Goal: Check status: Check status

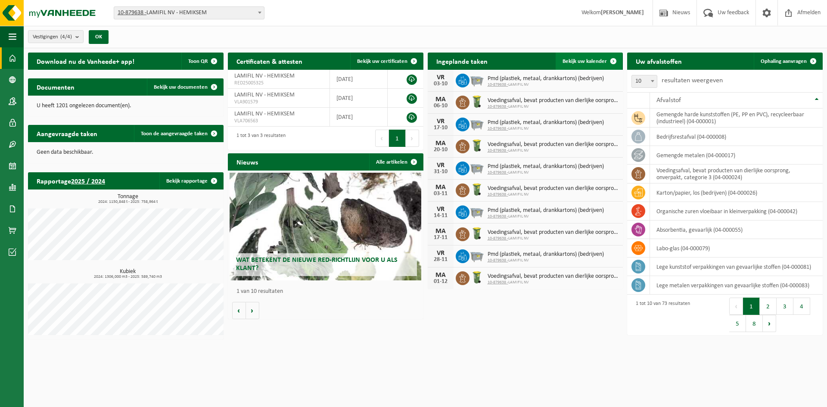
click at [593, 57] on link "Bekijk uw kalender" at bounding box center [589, 61] width 66 height 17
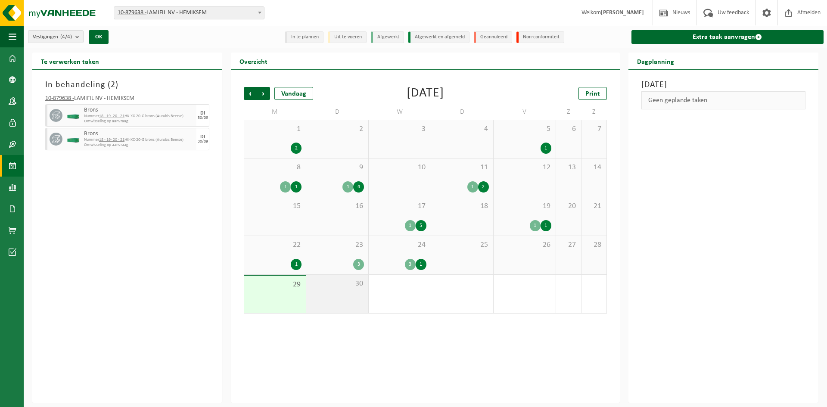
click at [335, 284] on span "30" at bounding box center [337, 283] width 53 height 9
click at [264, 97] on span "Volgende" at bounding box center [263, 93] width 13 height 13
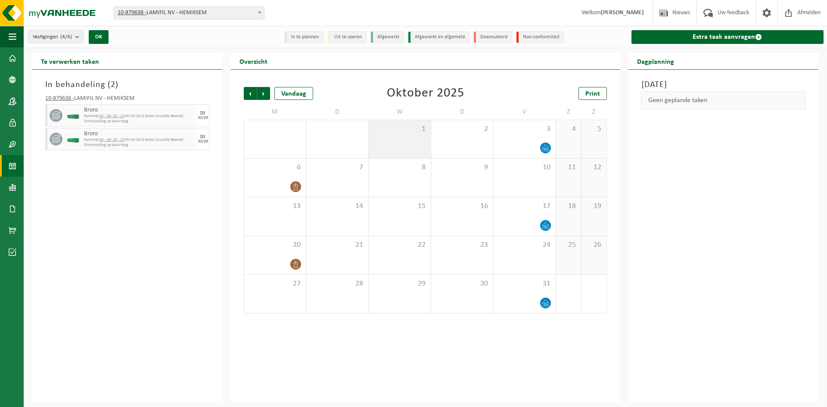
click at [403, 149] on div "1" at bounding box center [400, 139] width 62 height 38
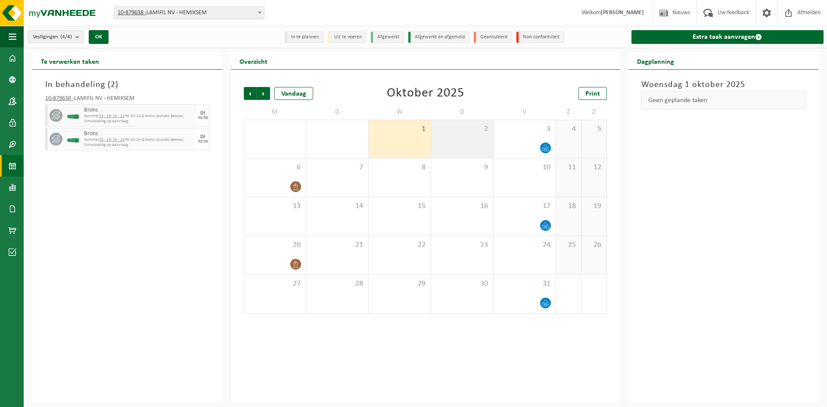
click at [457, 141] on div "2" at bounding box center [462, 139] width 62 height 38
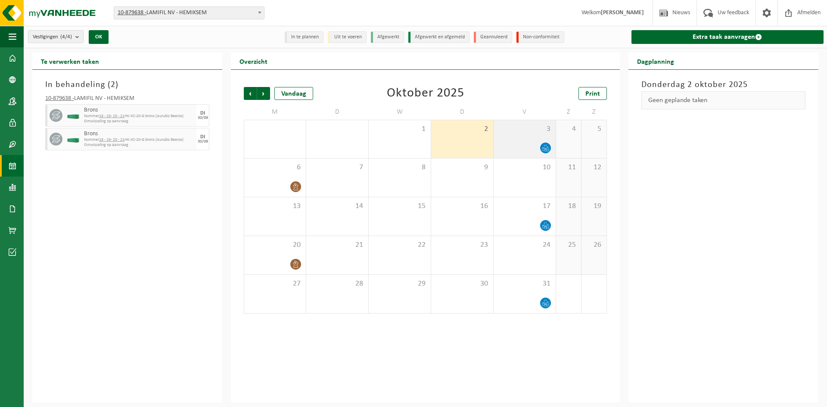
click at [520, 138] on div "3" at bounding box center [525, 139] width 62 height 38
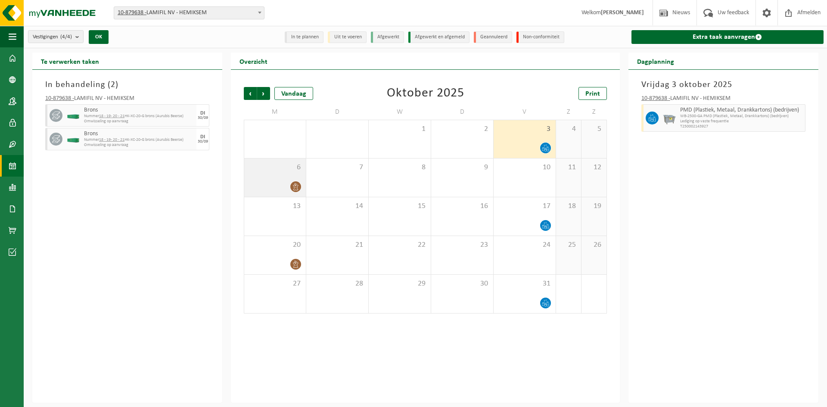
click at [276, 173] on div "6" at bounding box center [275, 178] width 62 height 38
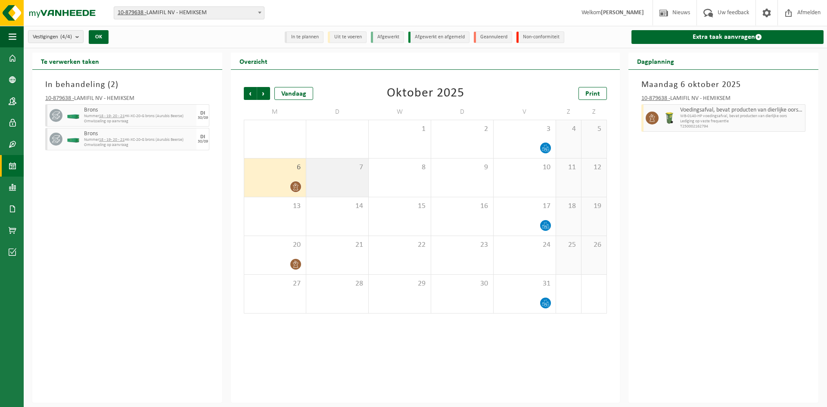
click at [356, 172] on div "7" at bounding box center [337, 178] width 62 height 38
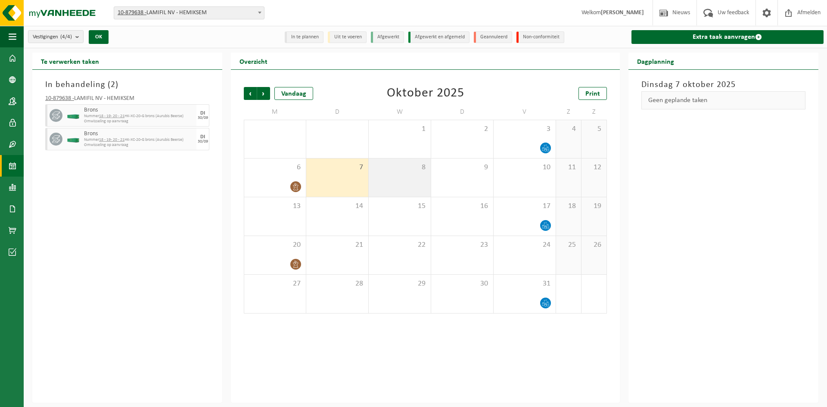
click at [400, 170] on span "8" at bounding box center [399, 167] width 53 height 9
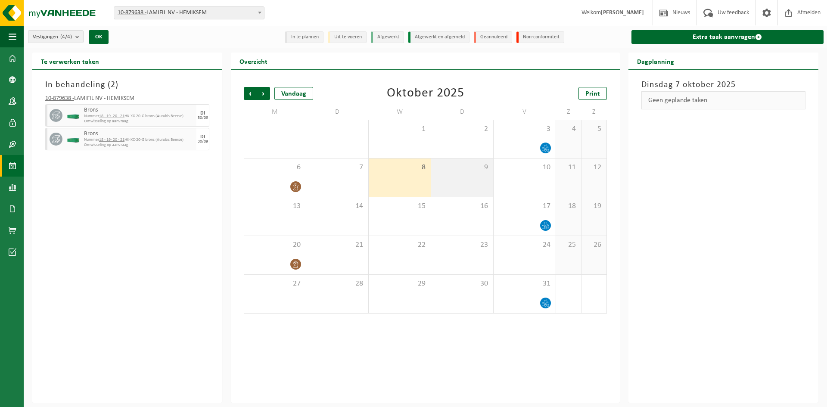
click at [457, 171] on span "9" at bounding box center [461, 167] width 53 height 9
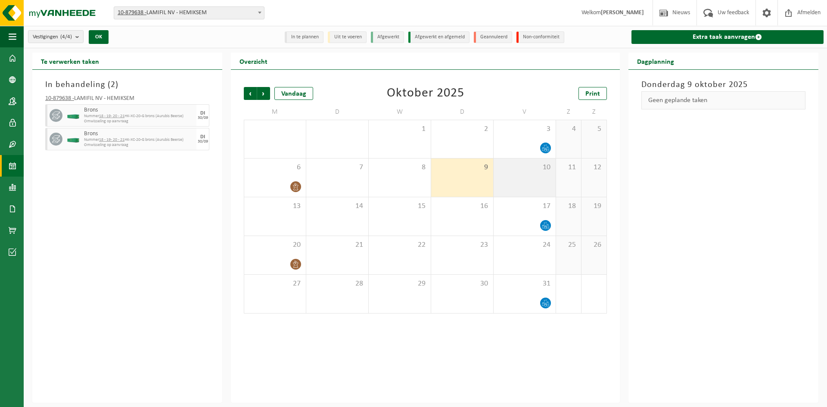
click at [512, 174] on div "10" at bounding box center [525, 178] width 62 height 38
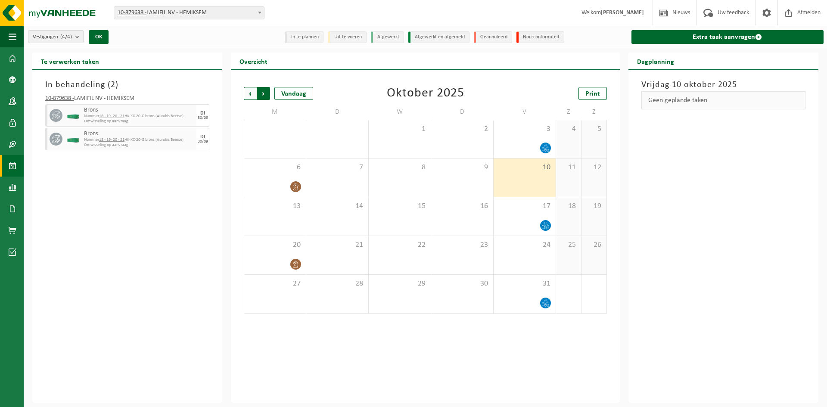
click at [252, 95] on span "Vorige" at bounding box center [250, 93] width 13 height 13
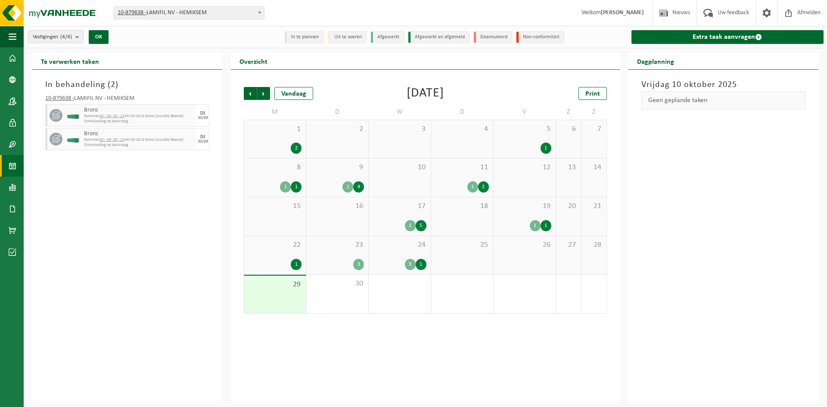
click at [379, 247] on span "24" at bounding box center [399, 244] width 53 height 9
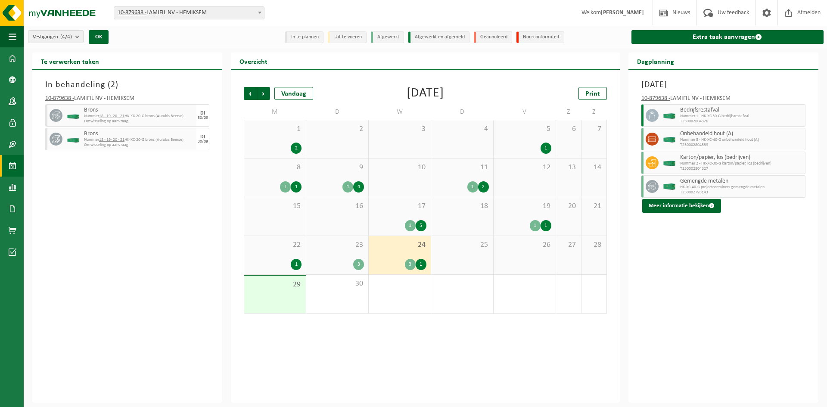
click at [334, 255] on div "23 3" at bounding box center [337, 255] width 62 height 38
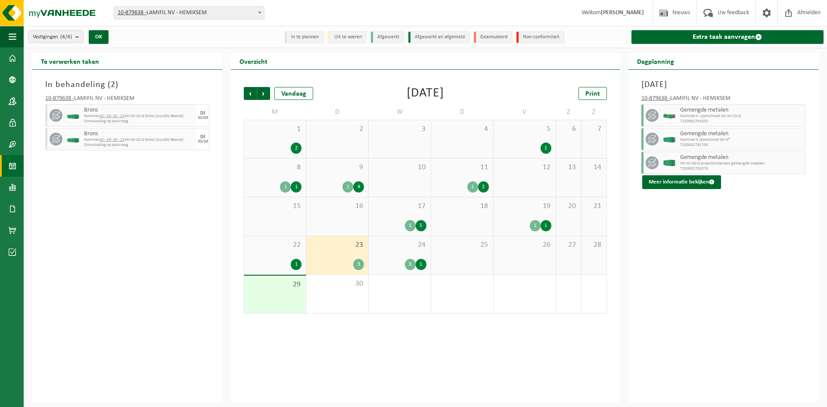
click at [274, 242] on span "22" at bounding box center [275, 244] width 53 height 9
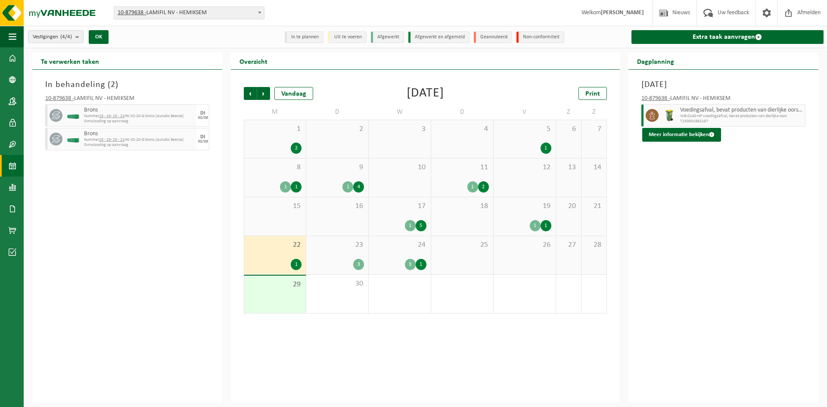
click at [506, 221] on div "1 1" at bounding box center [524, 225] width 53 height 11
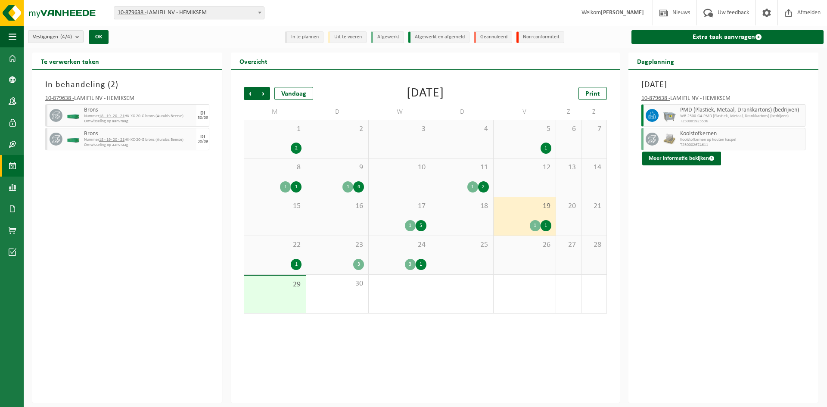
click at [456, 215] on div "18" at bounding box center [462, 216] width 62 height 38
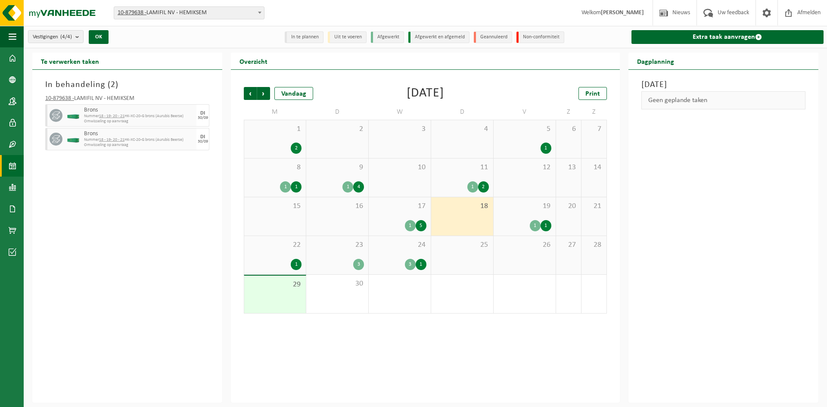
click at [400, 215] on div "17 1 5" at bounding box center [400, 216] width 62 height 38
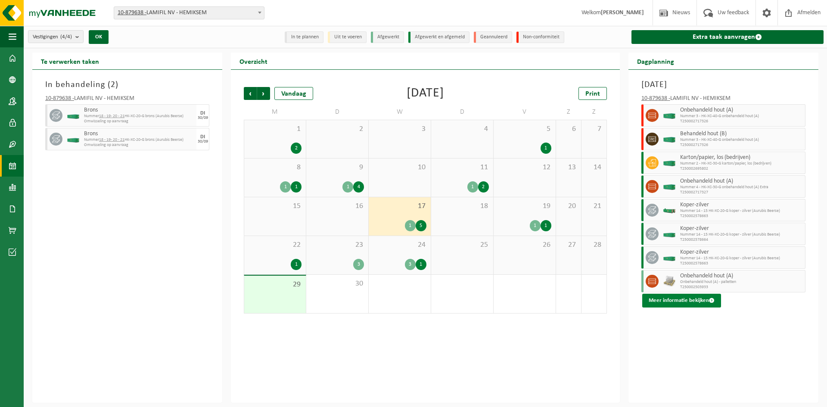
click at [707, 302] on button "Meer informatie bekijken" at bounding box center [681, 301] width 79 height 14
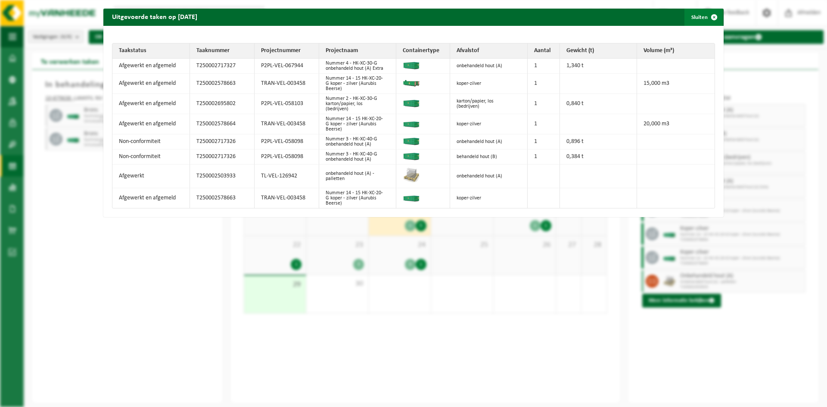
click at [713, 18] on span "button" at bounding box center [714, 17] width 17 height 17
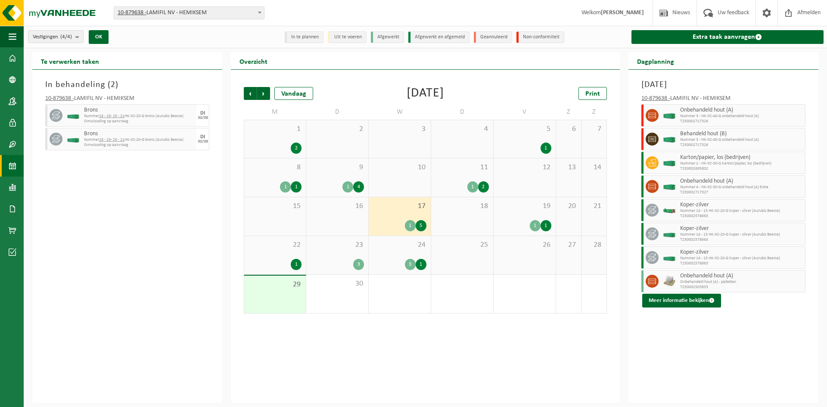
click at [476, 184] on div "1" at bounding box center [472, 186] width 11 height 11
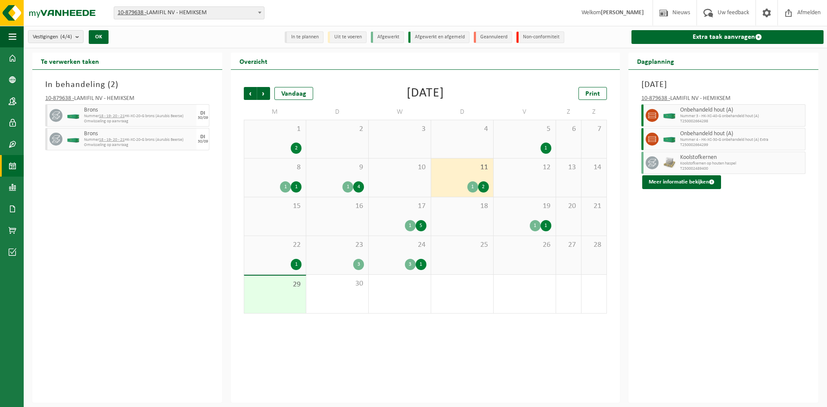
click at [517, 178] on div "12" at bounding box center [525, 178] width 62 height 38
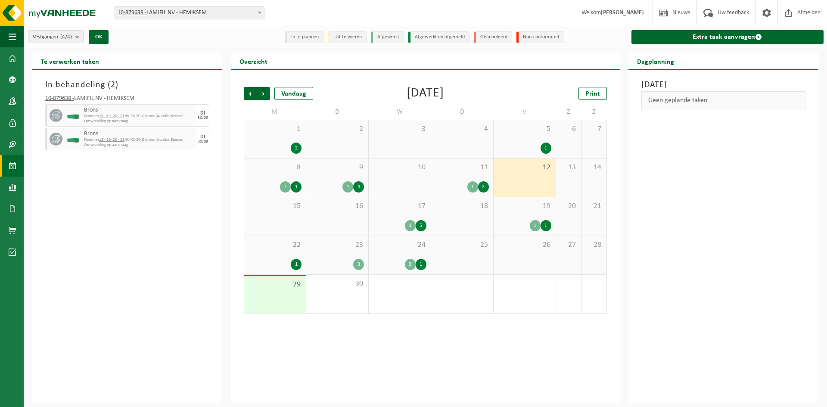
click at [426, 178] on div "10" at bounding box center [400, 178] width 62 height 38
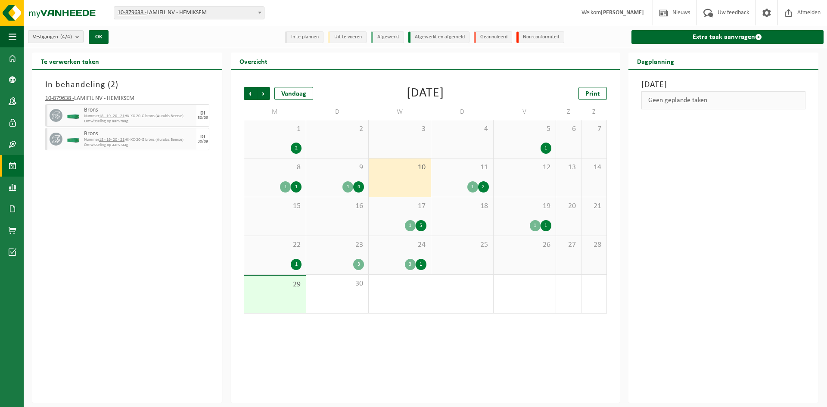
click at [362, 178] on div "9 1 4" at bounding box center [337, 178] width 62 height 38
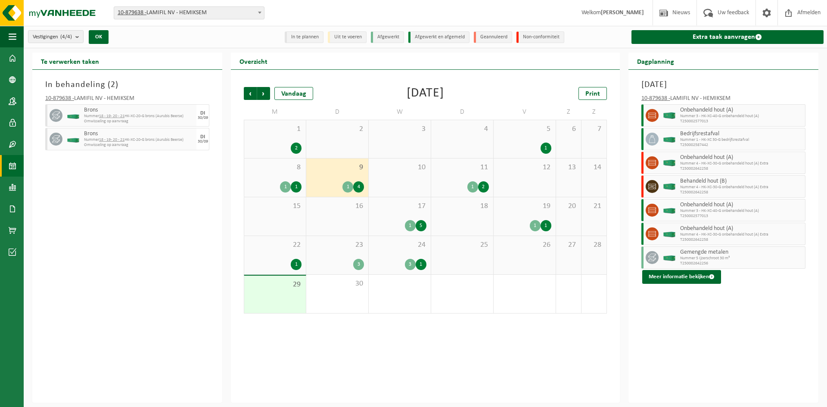
click at [289, 178] on div "8 1 1" at bounding box center [275, 178] width 62 height 38
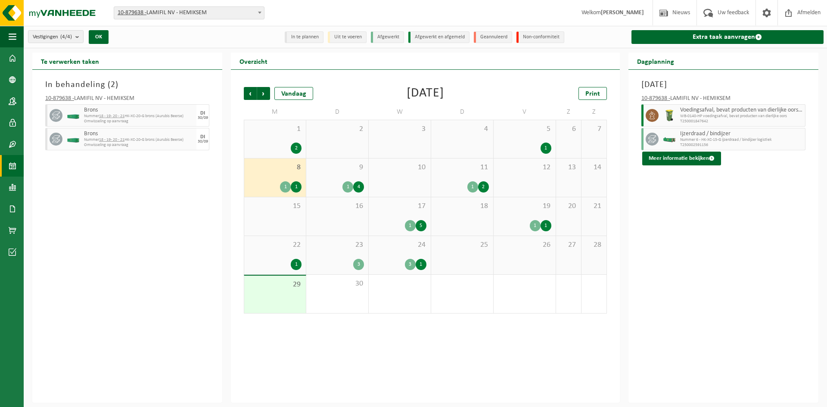
click at [517, 224] on div "1 1" at bounding box center [524, 225] width 53 height 11
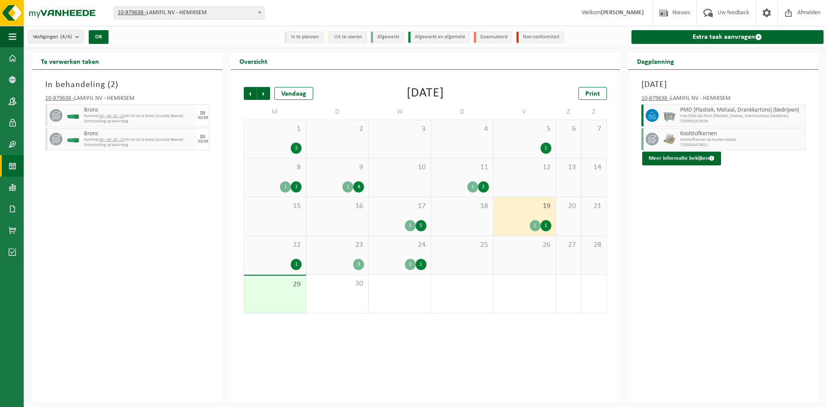
click at [404, 252] on div "24 3 1" at bounding box center [400, 255] width 62 height 38
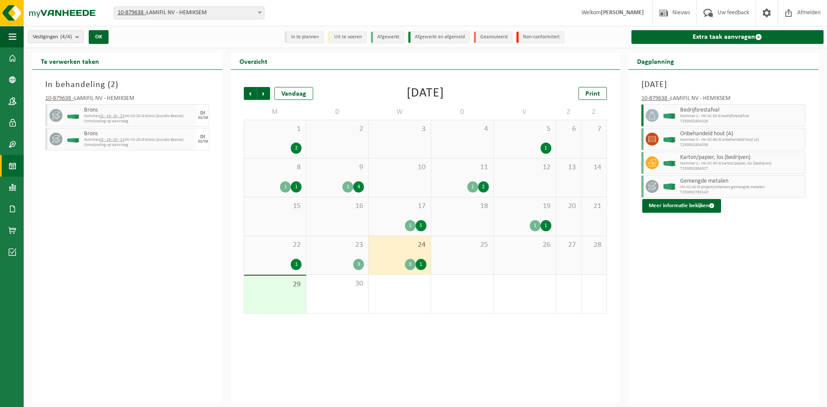
click at [329, 244] on span "23" at bounding box center [337, 244] width 53 height 9
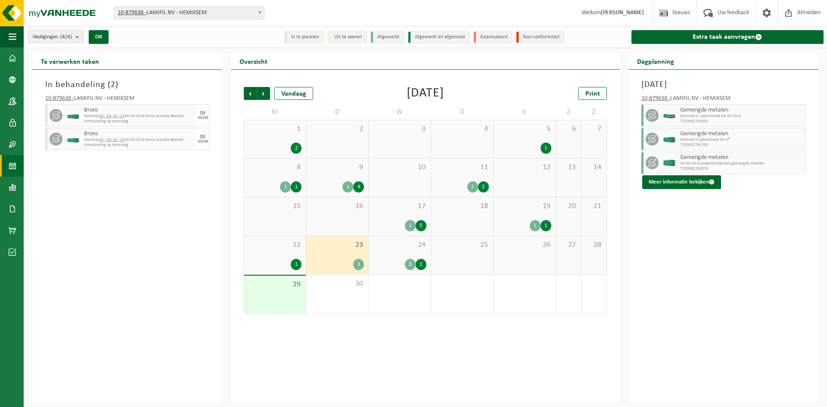
click at [279, 245] on span "22" at bounding box center [275, 244] width 53 height 9
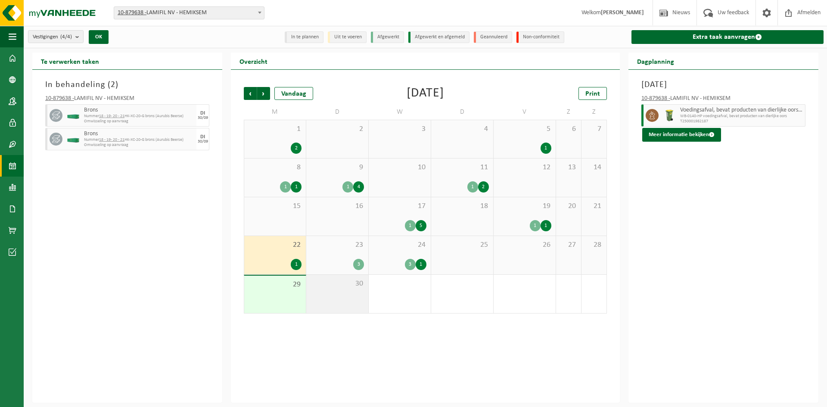
click at [346, 290] on div "30" at bounding box center [337, 294] width 62 height 38
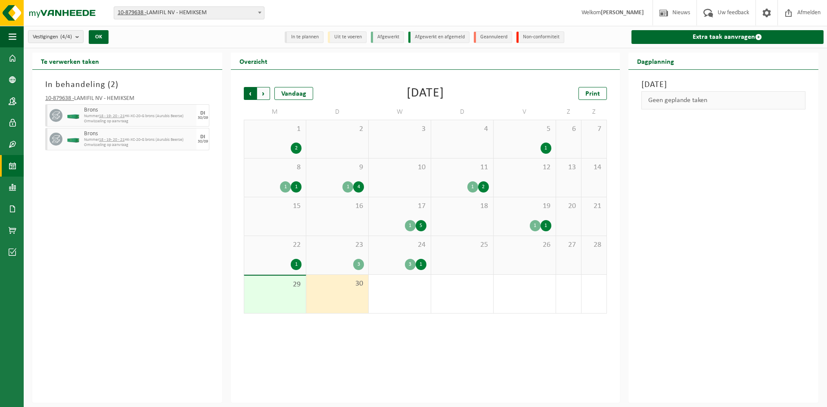
click at [263, 93] on span "Volgende" at bounding box center [263, 93] width 13 height 13
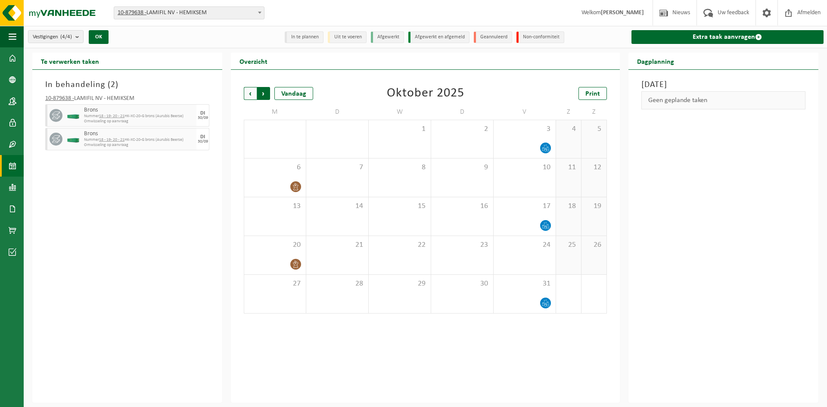
click at [254, 96] on span "Vorige" at bounding box center [250, 93] width 13 height 13
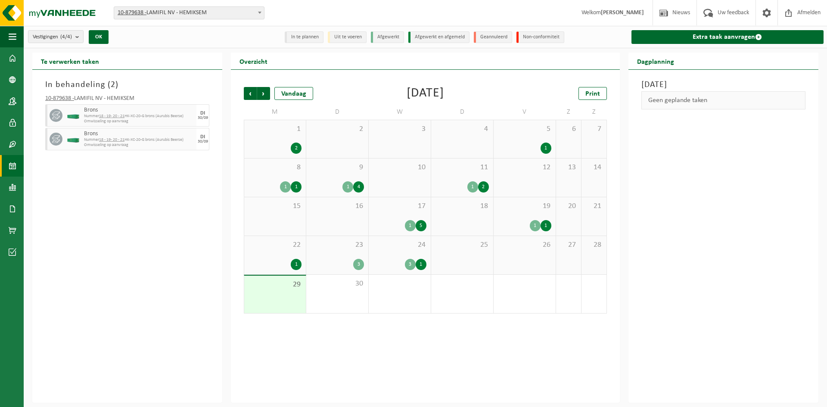
click at [282, 137] on div "1 2" at bounding box center [275, 139] width 62 height 38
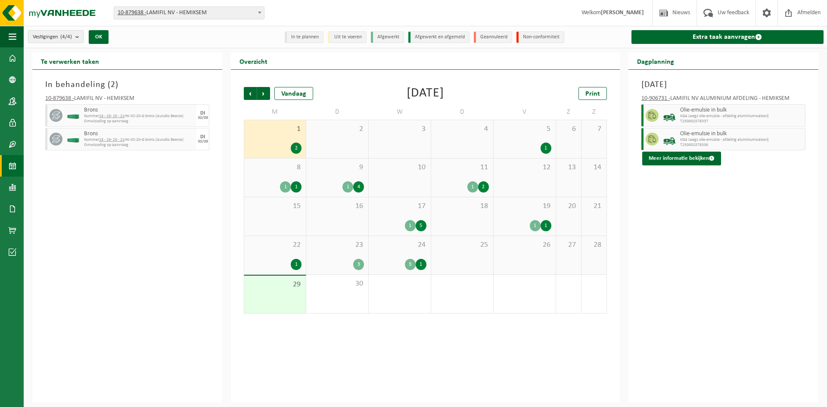
click at [330, 143] on div "2" at bounding box center [337, 139] width 62 height 38
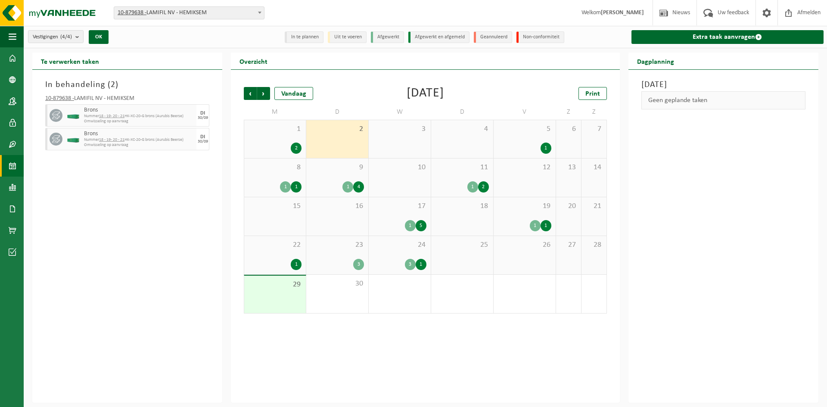
click at [391, 140] on div "3" at bounding box center [400, 139] width 62 height 38
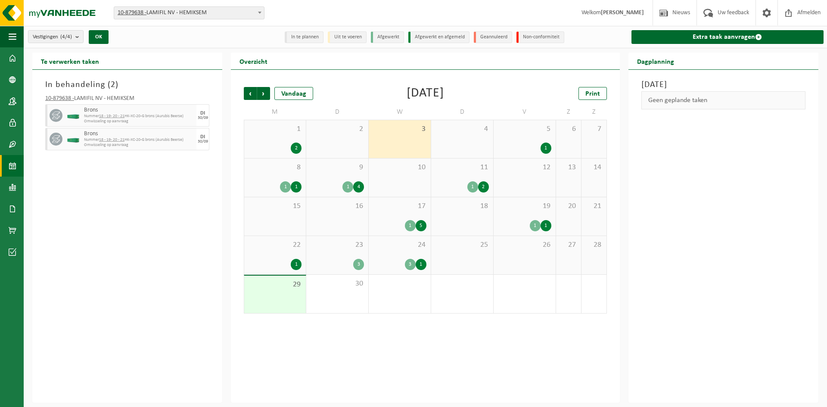
click at [456, 146] on div "4" at bounding box center [462, 139] width 62 height 38
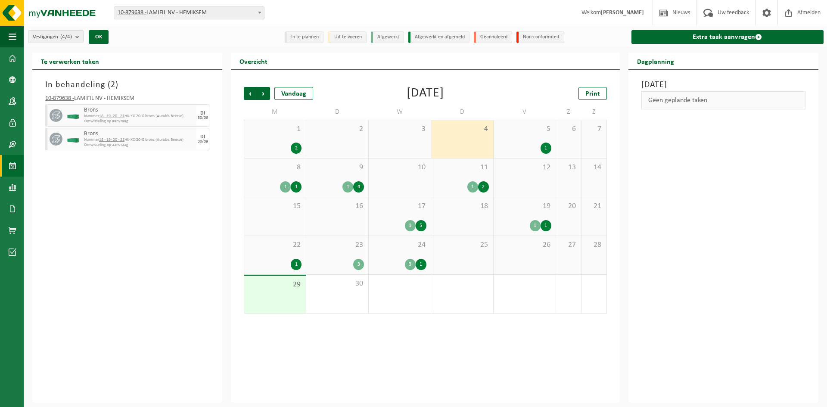
click at [504, 149] on div "1" at bounding box center [524, 148] width 53 height 11
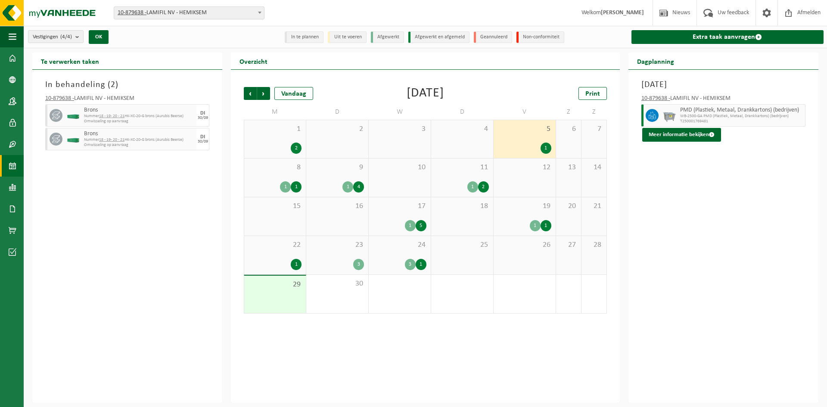
click at [283, 177] on div "8 1 1" at bounding box center [275, 178] width 62 height 38
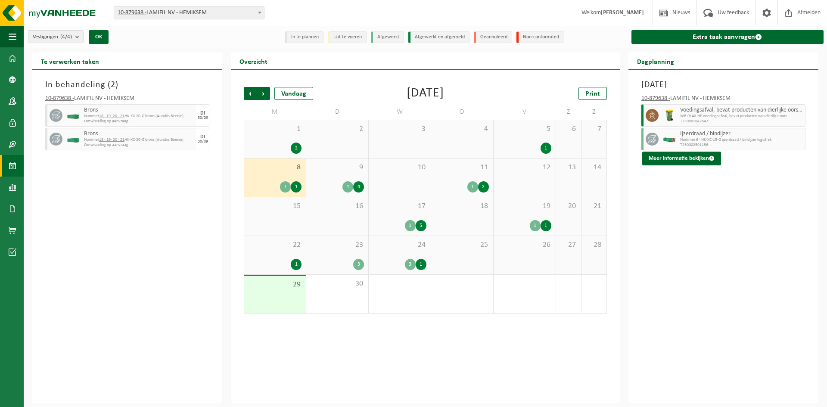
click at [323, 171] on span "9" at bounding box center [337, 167] width 53 height 9
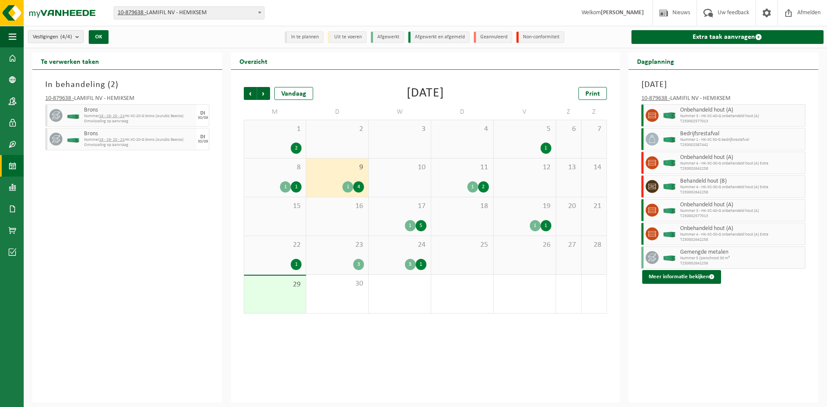
click at [383, 174] on div "10" at bounding box center [400, 178] width 62 height 38
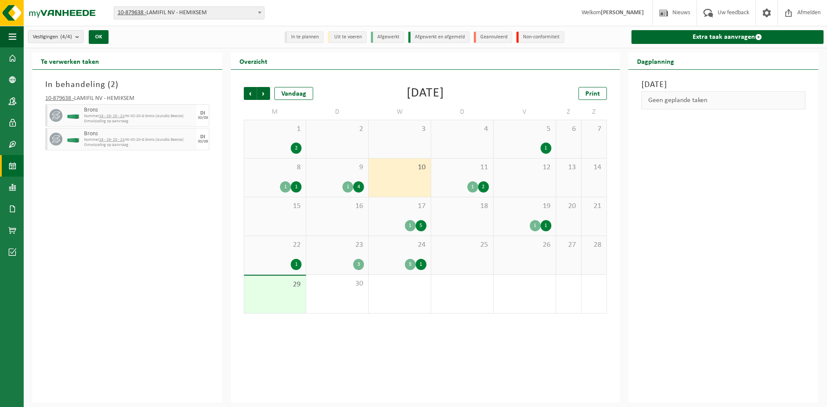
click at [330, 174] on div "9 1 4" at bounding box center [337, 178] width 62 height 38
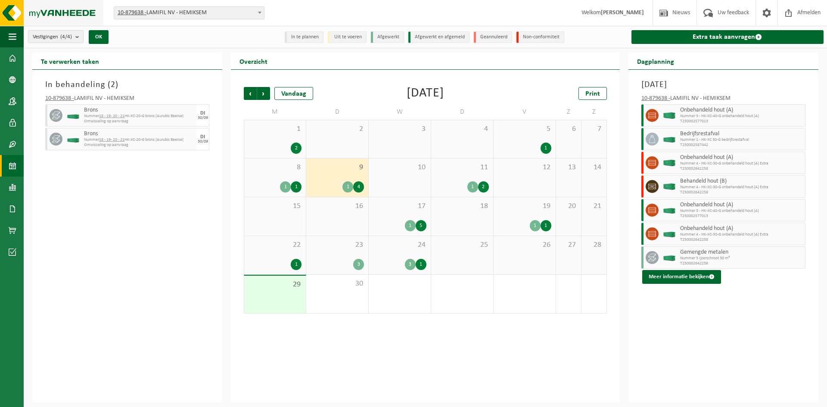
click at [50, 18] on img at bounding box center [51, 13] width 103 height 26
